Goal: Find specific page/section: Find specific page/section

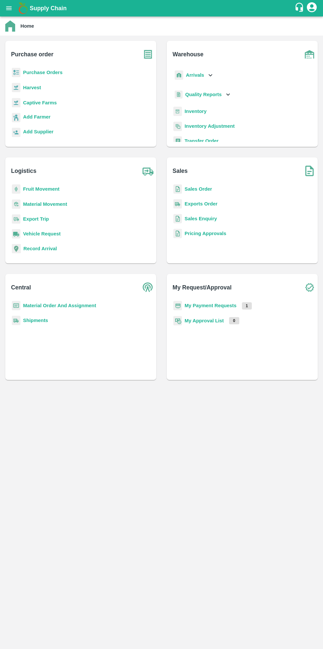
click at [49, 72] on b "Purchase Orders" at bounding box center [42, 72] width 39 height 5
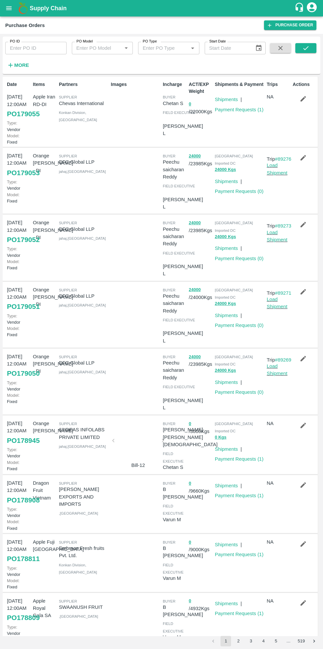
click at [236, 456] on link "Payment Requests ( 1 )" at bounding box center [239, 458] width 49 height 5
